Goal: Information Seeking & Learning: Learn about a topic

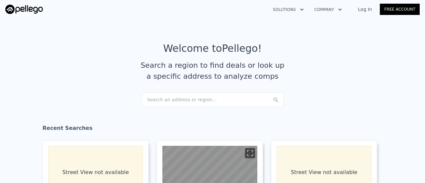
click at [366, 11] on link "Log In" at bounding box center [365, 9] width 30 height 7
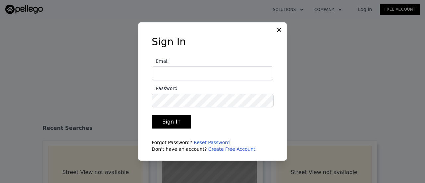
type input "jamiesellsit@yahoo.com"
click at [168, 121] on button "Sign In" at bounding box center [172, 121] width 40 height 13
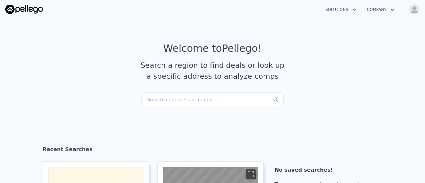
checkbox input "true"
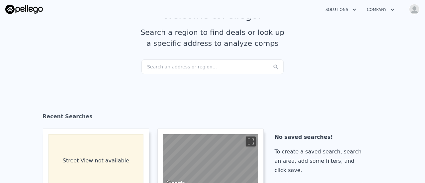
scroll to position [39, 0]
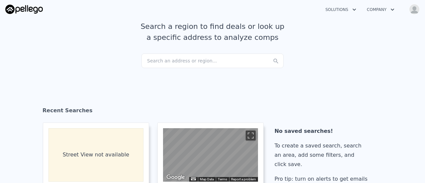
click at [167, 62] on div "Search an address or region..." at bounding box center [213, 60] width 142 height 15
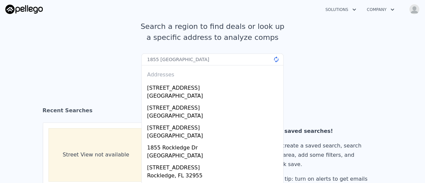
type input "1855 Sierra college Rocklin"
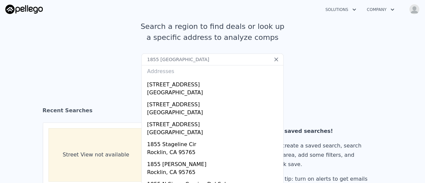
scroll to position [0, 0]
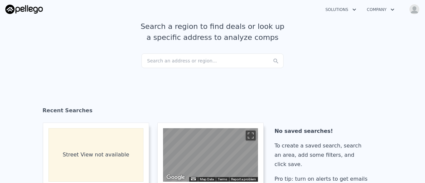
click at [415, 8] on img "button" at bounding box center [414, 9] width 11 height 11
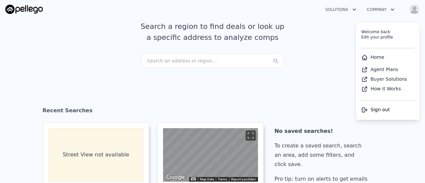
click at [377, 110] on span "Sign out" at bounding box center [380, 109] width 19 height 5
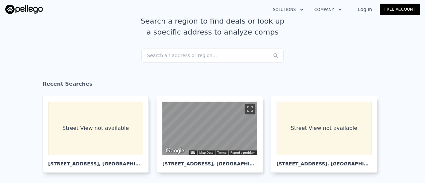
scroll to position [42, 0]
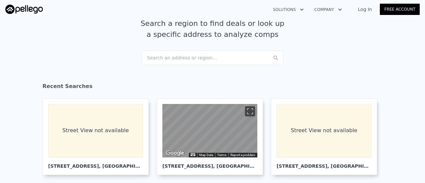
click at [367, 13] on div "Log In Free Account" at bounding box center [385, 9] width 70 height 11
click at [370, 6] on link "Log In" at bounding box center [365, 9] width 30 height 7
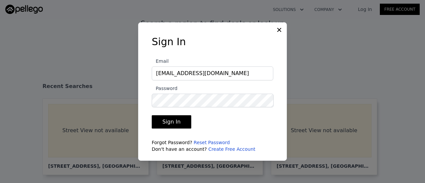
drag, startPoint x: 230, startPoint y: 73, endPoint x: 137, endPoint y: 73, distance: 93.4
click at [137, 73] on div "​ Sign In Email jamiesellsit@yahoo.com Password Sign In Forgot Password? Reset …" at bounding box center [212, 91] width 425 height 183
click at [118, 99] on div "​ Sign In Email mikemix7@gmial.com Password Sign In Forgot Password? Reset Pass…" at bounding box center [212, 91] width 425 height 183
type input "jamiesellsit@yahoo.com"
click at [175, 123] on button "Sign In" at bounding box center [172, 121] width 40 height 13
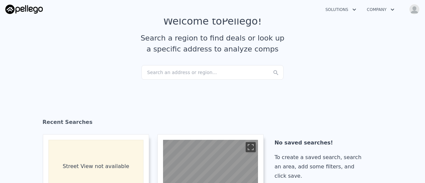
scroll to position [0, 0]
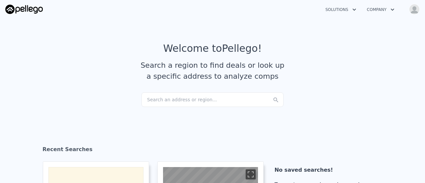
click at [386, 10] on button "Company" at bounding box center [381, 10] width 38 height 12
click at [417, 9] on img "button" at bounding box center [414, 9] width 11 height 11
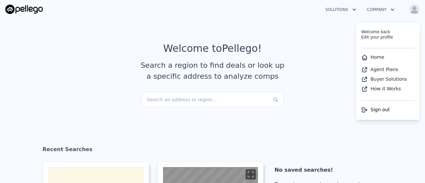
click at [161, 98] on div "Search an address or region..." at bounding box center [213, 99] width 142 height 15
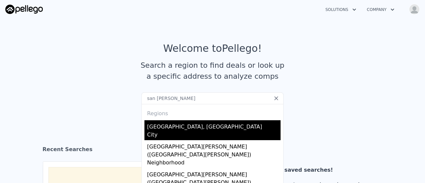
type input "san jose"
click at [162, 133] on div "City" at bounding box center [214, 135] width 134 height 9
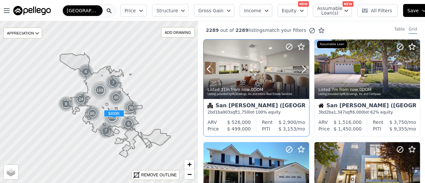
click at [233, 77] on div at bounding box center [257, 69] width 106 height 59
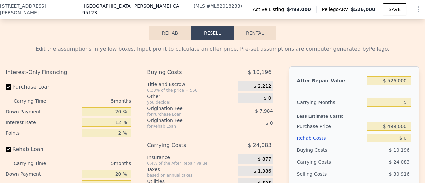
scroll to position [1176, 0]
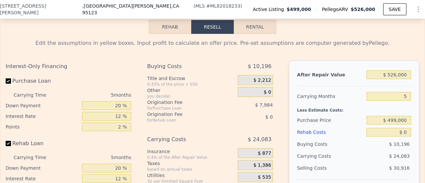
click at [262, 65] on span "$ 10,196" at bounding box center [260, 66] width 24 height 12
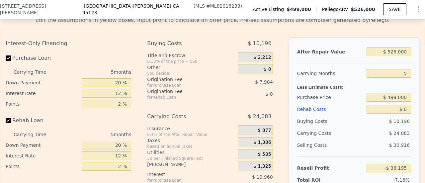
scroll to position [1206, 0]
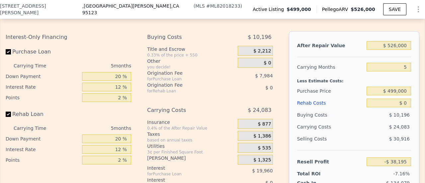
click at [249, 39] on span "$ 10,196" at bounding box center [260, 37] width 24 height 12
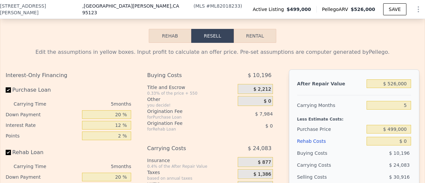
scroll to position [1183, 0]
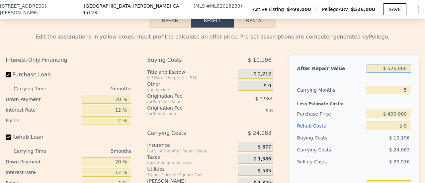
click at [395, 72] on input "$ 526,000" at bounding box center [389, 68] width 45 height 9
type input "$ 3"
type input "-$ 532,949"
type input "$ 35"
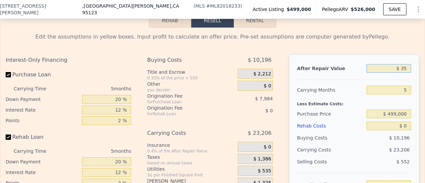
type input "-$ 532,919"
type input "$ 3,500"
type input "-$ 529,661"
type input "$ 35,000"
type input "-$ 500,031"
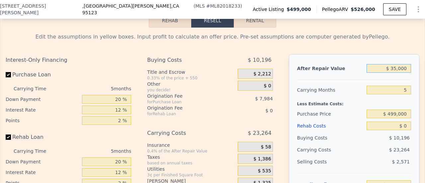
type input "$ 350,000"
type input "-$ 203,741"
type input "$ 3,500,000"
type input "$ 2,759,160"
type input "$ 35,000,000"
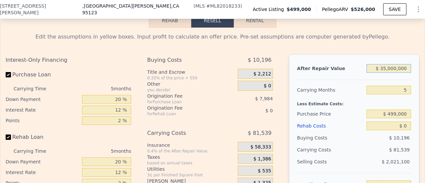
type input "$ 32,388,165"
type input "$ 350,000,000"
type input "$ 328,678,215"
type input "$ 3,500,000,000"
type input "$ 3,291,578,715"
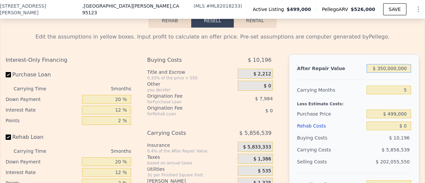
type input "$ 35,000,000"
type input "$ 32,388,165"
type input "$ 3,500,000"
type input "$ 2,759,160"
type input "$ 3,500,000"
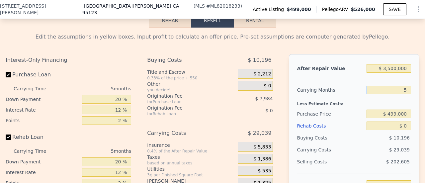
click at [404, 91] on input "5" at bounding box center [389, 90] width 45 height 9
type input "24"
type input "$ 2,648,809"
type input "24"
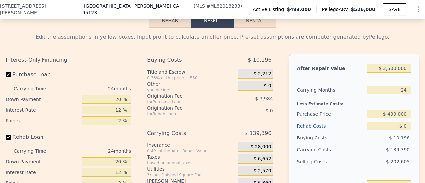
click at [398, 116] on input "$ 499,000" at bounding box center [389, 114] width 45 height 9
type input "$ 950,000"
click at [401, 126] on input "$ 0" at bounding box center [389, 126] width 45 height 9
type input "$ 2,102,499"
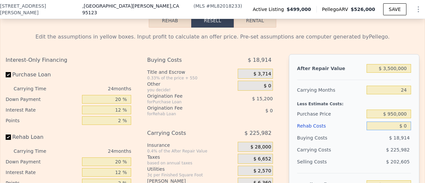
click at [401, 126] on input "$ 0" at bounding box center [389, 126] width 45 height 9
type input "$ 1"
type input "$ 2,102,498"
type input "$ 17"
type input "$ 2,102,482"
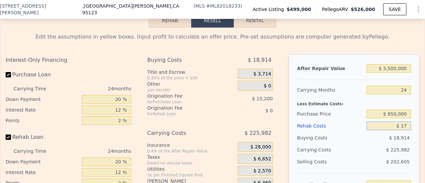
type input "$ 170"
type input "$ 2,102,302"
type input "$ 1,700"
type input "$ 2,100,436"
type input "$ 17,000"
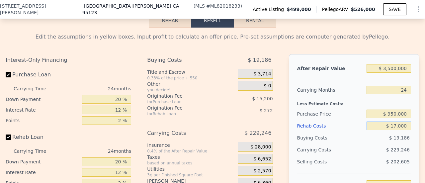
type input "$ 2,081,963"
type input "$ 170,000"
type input "$ 1,897,139"
type input "$ 1,700,000"
type input "$ 48,899"
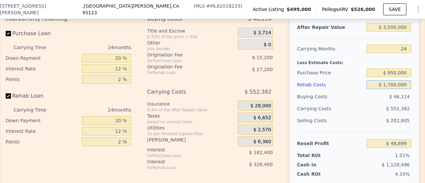
scroll to position [1227, 0]
